Goal: Transaction & Acquisition: Subscribe to service/newsletter

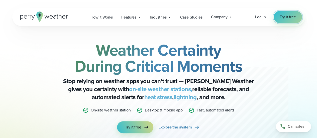
click at [282, 16] on span "Try it free" at bounding box center [288, 17] width 16 height 6
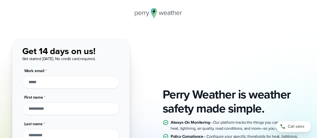
click at [232, 39] on div "Perry Weather is weather safety made simple. Always-On Monitoring – Our platfor…" at bounding box center [158, 130] width 293 height 185
click at [222, 39] on div "Perry Weather is weather safety made simple. Always-On Monitoring – Our platfor…" at bounding box center [158, 130] width 293 height 185
click at [114, 83] on input "Work email *" at bounding box center [70, 82] width 97 height 13
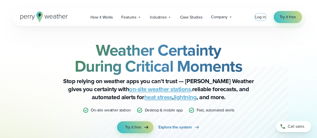
click at [256, 17] on span "Log in" at bounding box center [260, 17] width 11 height 6
click at [277, 16] on link "Try it free" at bounding box center [288, 17] width 28 height 12
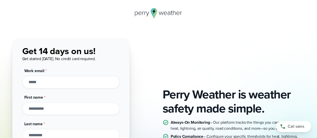
click at [113, 80] on input "Work email *" at bounding box center [70, 82] width 97 height 13
type input "*"
